Goal: Browse casually

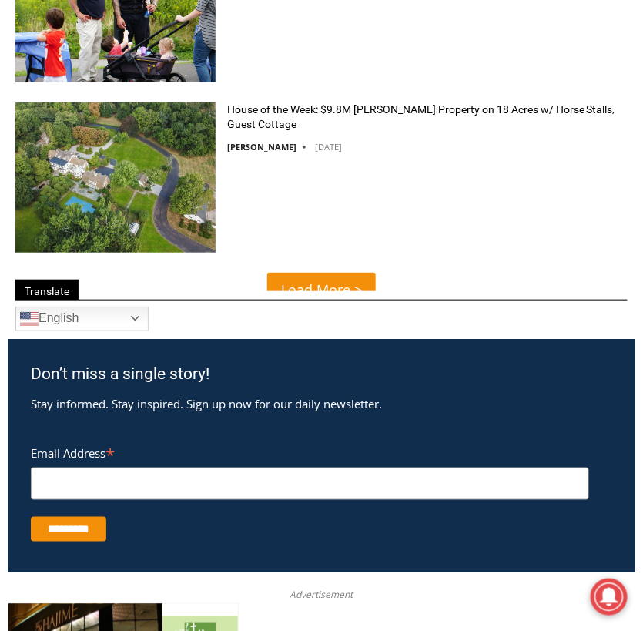
scroll to position [4565, 0]
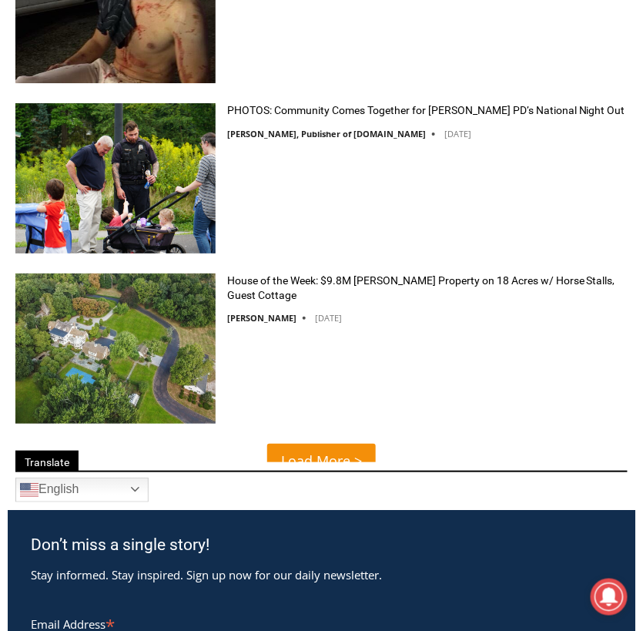
click at [329, 451] on div "Translate Arabic Chichewa Chinese (Simplified) Croatian Dutch English French Ge…" at bounding box center [321, 478] width 627 height 63
click at [325, 460] on span "Translate" at bounding box center [321, 463] width 612 height 18
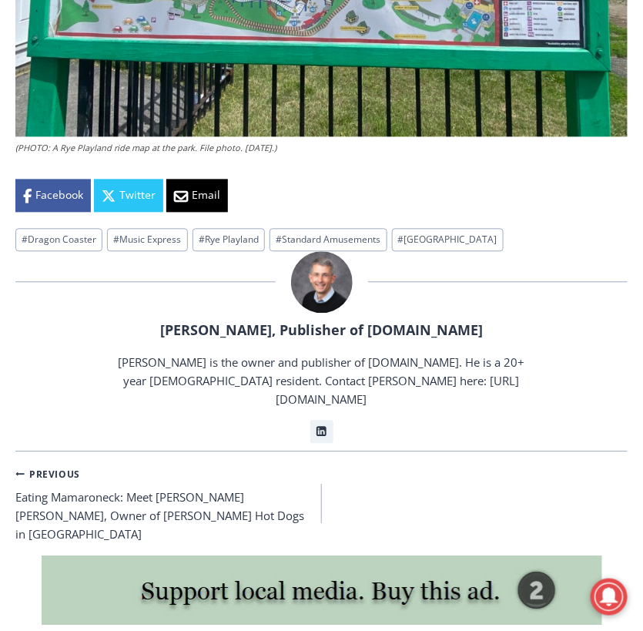
scroll to position [4533, 0]
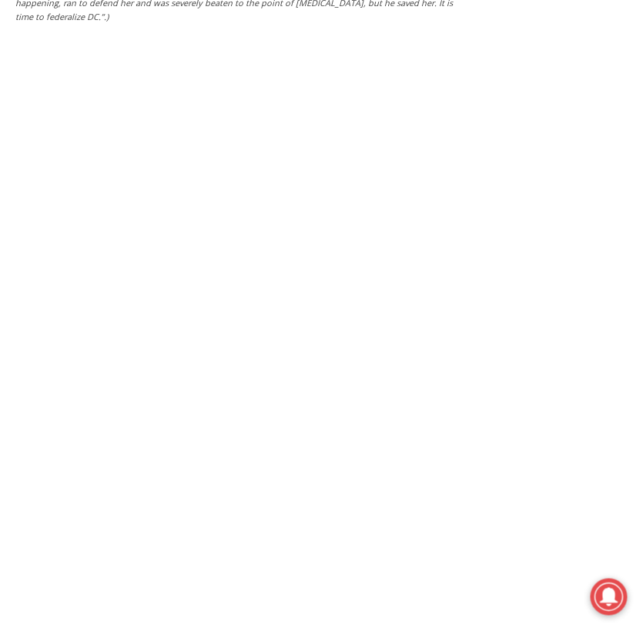
scroll to position [4126, 0]
